Goal: Task Accomplishment & Management: Complete application form

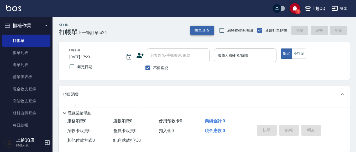
click at [205, 30] on button "帳單速查" at bounding box center [202, 31] width 24 height 10
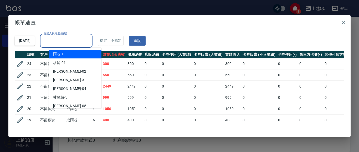
click at [90, 43] on input "服務人員姓名/編號" at bounding box center [66, 40] width 48 height 9
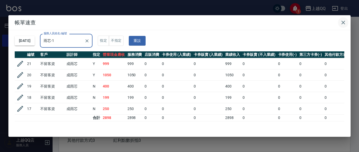
type input "雨芯-1"
click at [344, 24] on icon "button" at bounding box center [343, 22] width 6 height 6
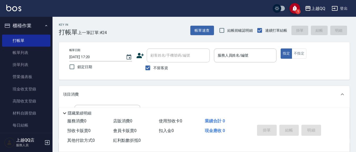
drag, startPoint x: 161, startPoint y: 67, endPoint x: 163, endPoint y: 50, distance: 17.7
click at [161, 67] on span "不留客資" at bounding box center [160, 68] width 15 height 6
click at [153, 67] on input "不留客資" at bounding box center [147, 67] width 11 height 11
checkbox input "false"
click at [163, 54] on input "顧客姓名/手機號碼/編號" at bounding box center [174, 55] width 50 height 9
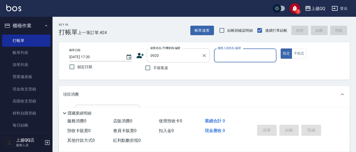
click at [174, 59] on input "0920" at bounding box center [174, 55] width 50 height 9
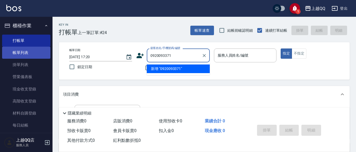
type input "0920"
drag, startPoint x: 27, startPoint y: 54, endPoint x: 33, endPoint y: 38, distance: 16.6
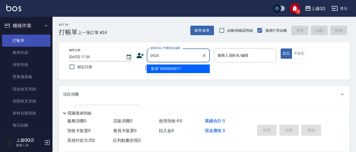
click at [27, 54] on link "帳單列表" at bounding box center [26, 53] width 48 height 12
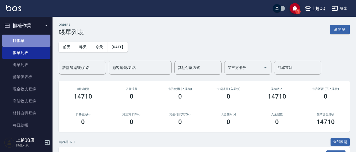
click at [33, 38] on link "打帳單" at bounding box center [26, 41] width 48 height 12
